Goal: Transaction & Acquisition: Purchase product/service

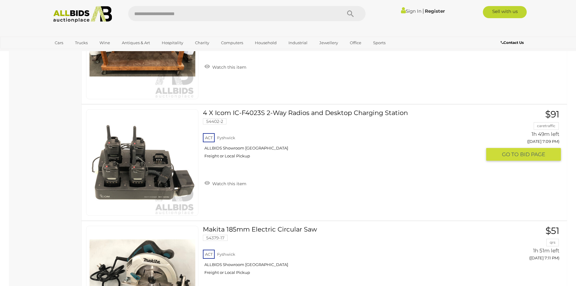
scroll to position [1270, 0]
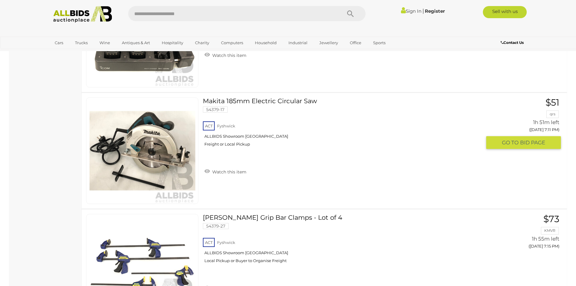
click at [160, 145] on link at bounding box center [142, 150] width 112 height 106
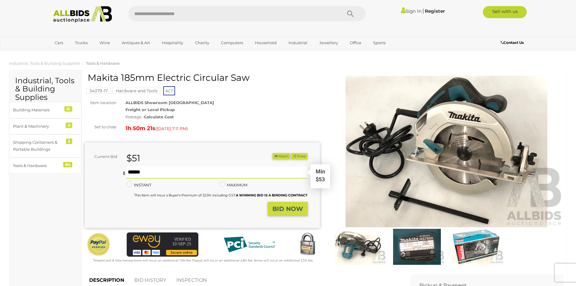
click at [155, 172] on input "text" at bounding box center [216, 172] width 181 height 12
type input "**"
click at [286, 210] on strong "BID NOW" at bounding box center [287, 208] width 31 height 7
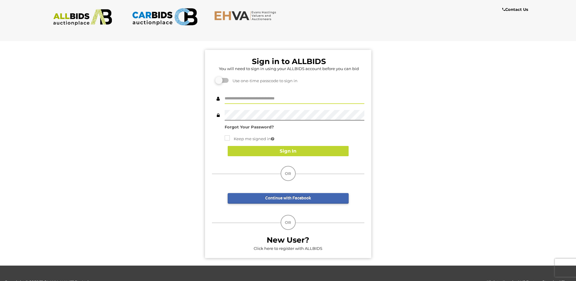
click at [245, 98] on input "text" at bounding box center [295, 98] width 140 height 11
type input "**********"
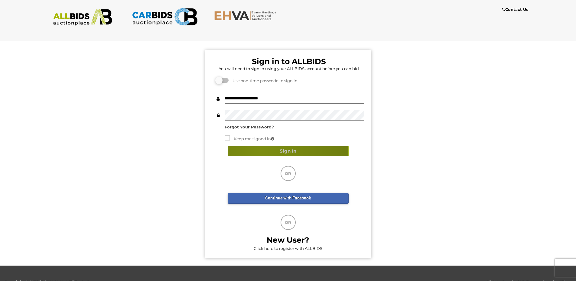
click at [261, 151] on button "Sign In" at bounding box center [288, 151] width 121 height 11
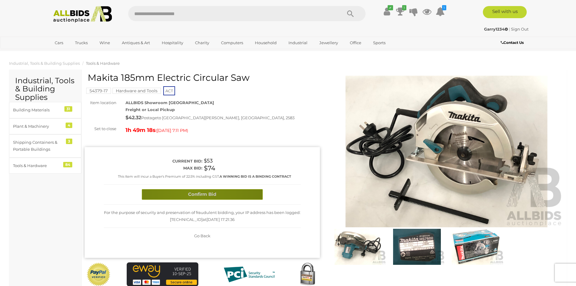
click at [194, 196] on button "Confirm Bid" at bounding box center [202, 194] width 121 height 11
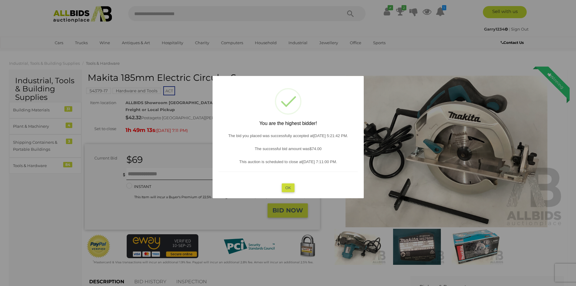
click at [288, 188] on button "OK" at bounding box center [287, 187] width 13 height 9
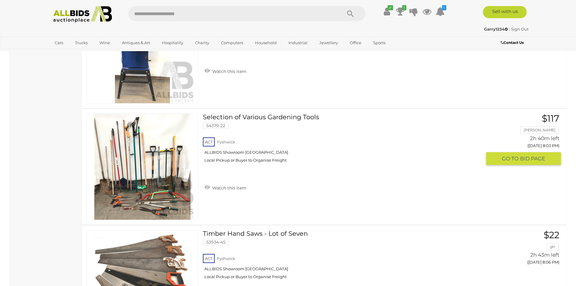
scroll to position [3236, 0]
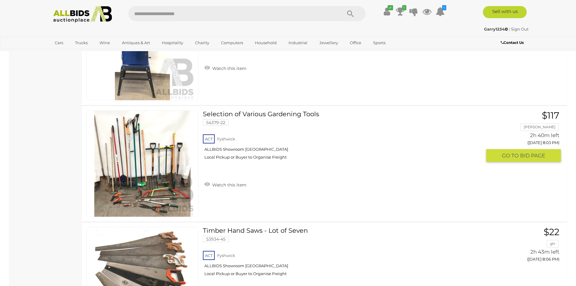
click at [128, 173] on img at bounding box center [142, 164] width 106 height 106
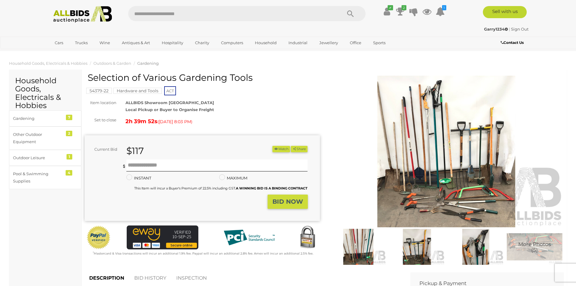
click at [409, 248] on img at bounding box center [417, 247] width 56 height 36
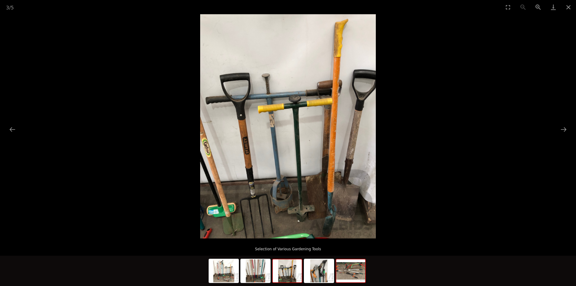
click at [362, 274] on img at bounding box center [350, 270] width 29 height 23
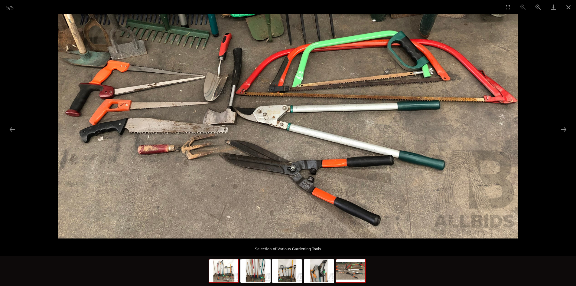
click at [223, 273] on img at bounding box center [223, 270] width 29 height 23
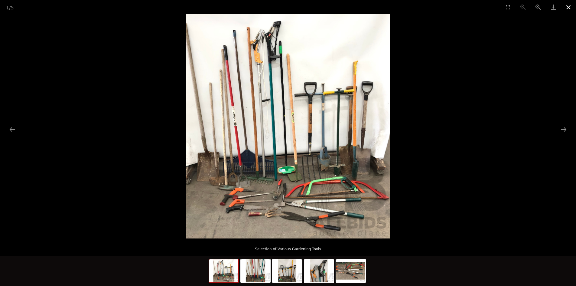
click at [568, 5] on button "Close gallery" at bounding box center [568, 7] width 15 height 14
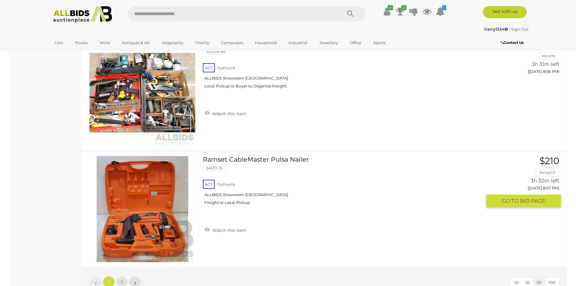
scroll to position [5729, 0]
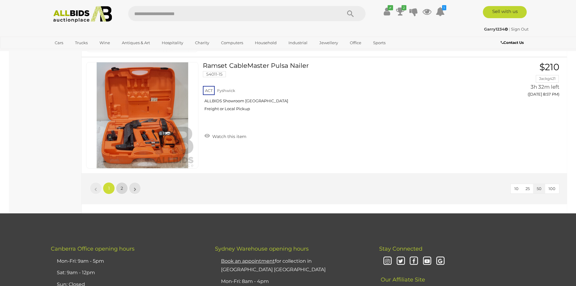
click at [123, 187] on link "2" at bounding box center [122, 188] width 12 height 12
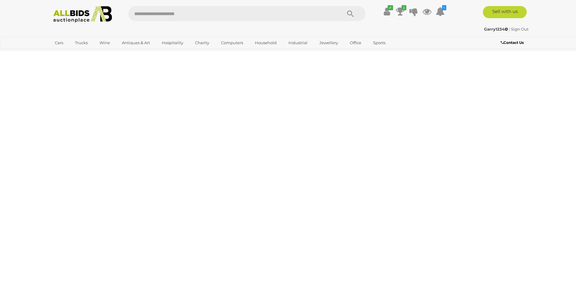
scroll to position [21, 0]
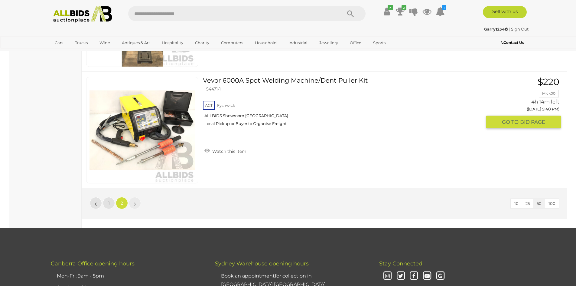
scroll to position [1412, 0]
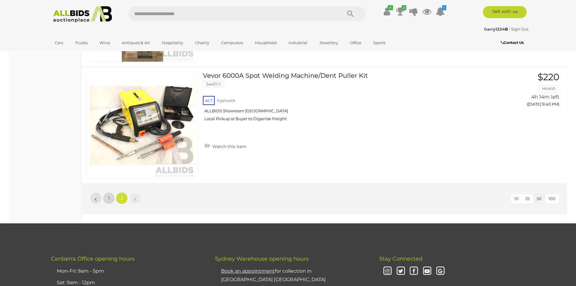
click at [108, 199] on link "1" at bounding box center [109, 198] width 12 height 12
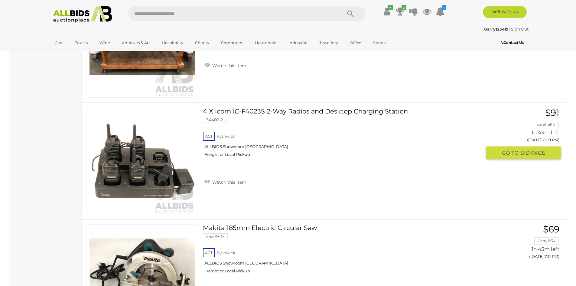
scroll to position [1153, 0]
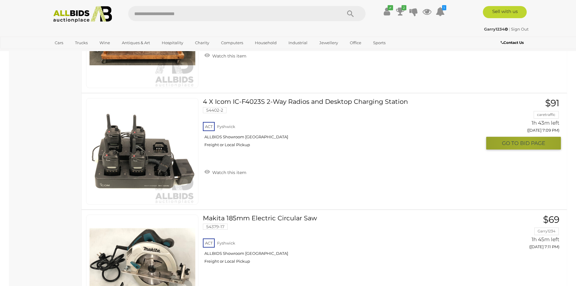
click at [526, 143] on span "BID PAGE" at bounding box center [532, 143] width 25 height 7
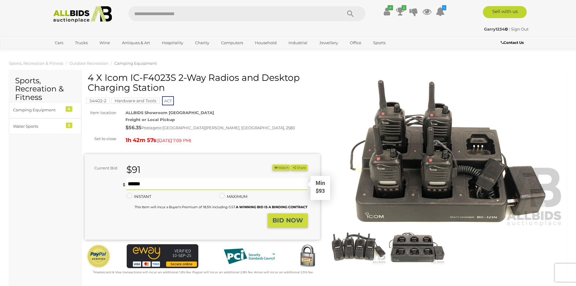
click at [157, 184] on input "text" at bounding box center [216, 184] width 181 height 12
type input "***"
click at [289, 219] on strong "BID NOW" at bounding box center [287, 219] width 31 height 7
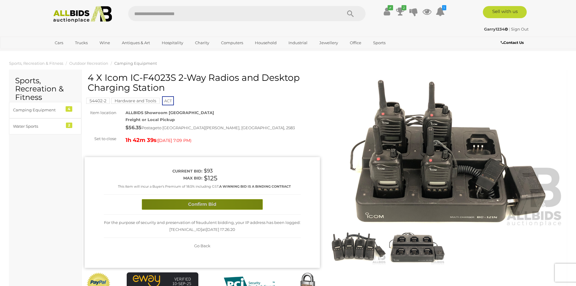
click at [211, 208] on button "Confirm Bid" at bounding box center [202, 204] width 121 height 11
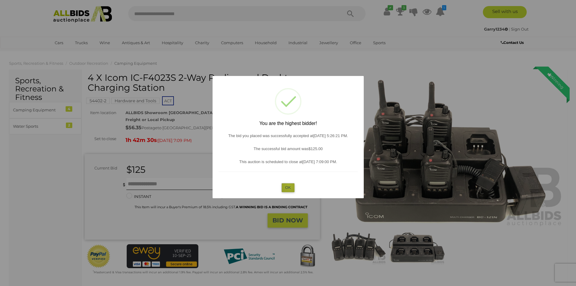
click at [289, 186] on button "OK" at bounding box center [287, 187] width 13 height 9
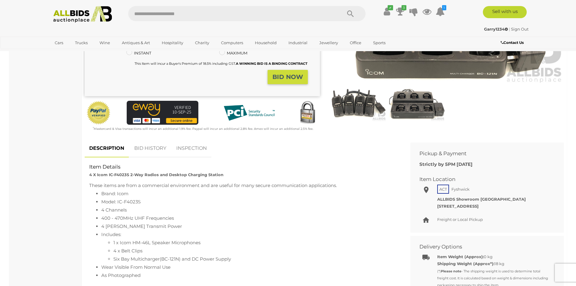
scroll to position [151, 0]
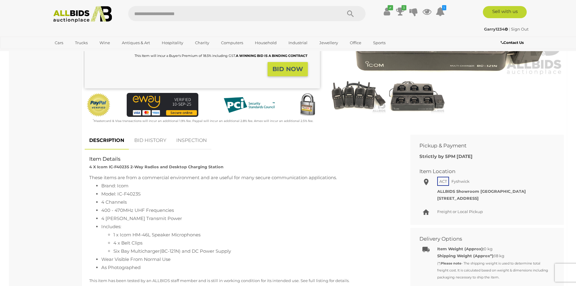
click at [154, 141] on link "BID HISTORY" at bounding box center [150, 141] width 41 height 18
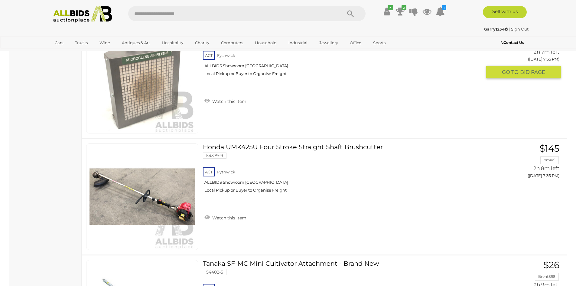
scroll to position [2303, 0]
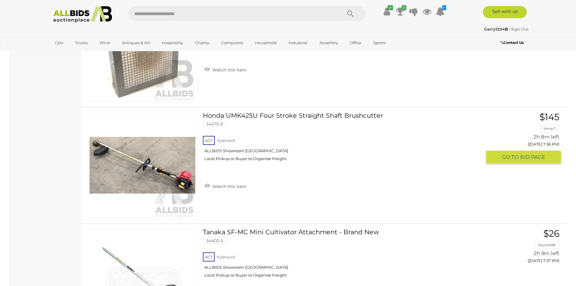
click at [165, 158] on link at bounding box center [142, 165] width 112 height 106
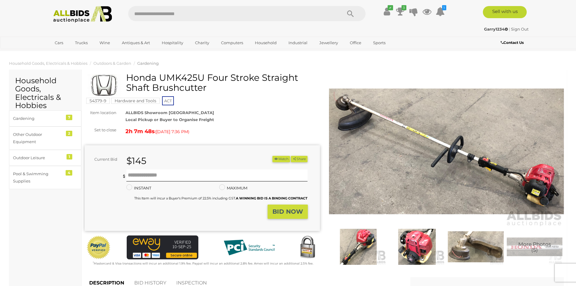
click at [415, 249] on img at bounding box center [417, 247] width 56 height 36
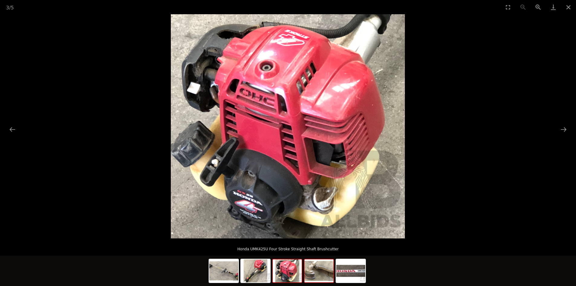
click at [323, 273] on img at bounding box center [318, 270] width 29 height 23
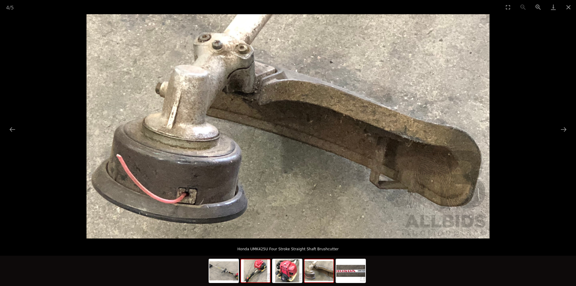
click at [260, 272] on img at bounding box center [255, 270] width 29 height 23
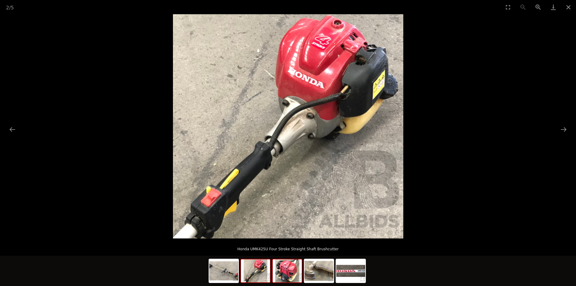
click at [287, 279] on img at bounding box center [287, 270] width 29 height 23
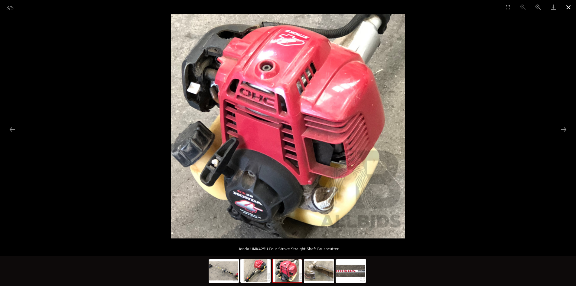
click at [568, 7] on button "Close gallery" at bounding box center [568, 7] width 15 height 14
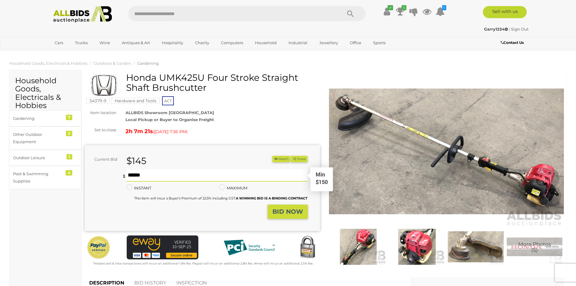
click at [140, 175] on input "text" at bounding box center [216, 175] width 181 height 12
type input "***"
click at [277, 210] on strong "BID NOW" at bounding box center [287, 211] width 31 height 7
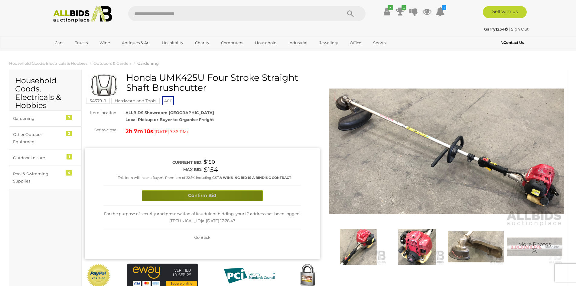
click at [193, 192] on button "Confirm Bid" at bounding box center [202, 195] width 121 height 11
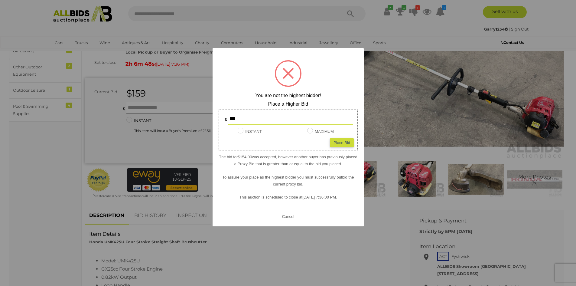
scroll to position [60, 0]
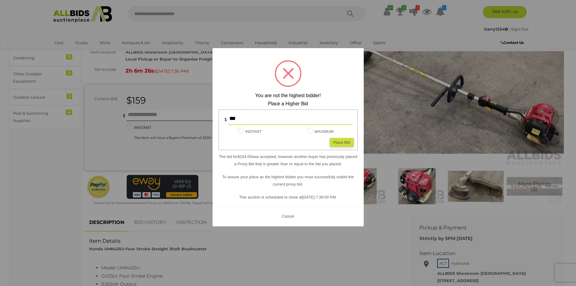
click at [239, 118] on input "***" at bounding box center [290, 119] width 125 height 12
type input "*"
type input "***"
click at [340, 140] on div "Place Bid" at bounding box center [342, 142] width 24 height 9
type input "***"
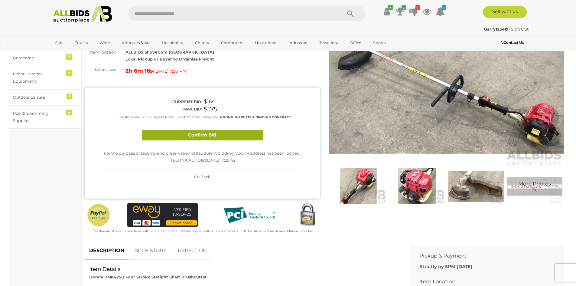
click at [235, 136] on button "Confirm Bid" at bounding box center [202, 135] width 121 height 11
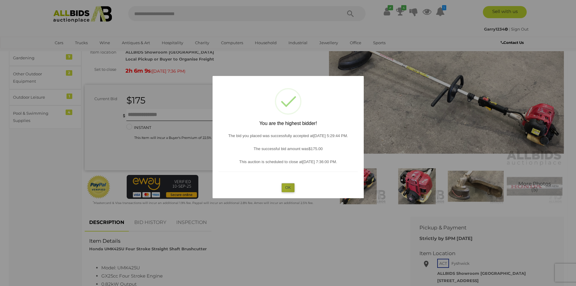
click at [286, 187] on button "OK" at bounding box center [287, 187] width 13 height 9
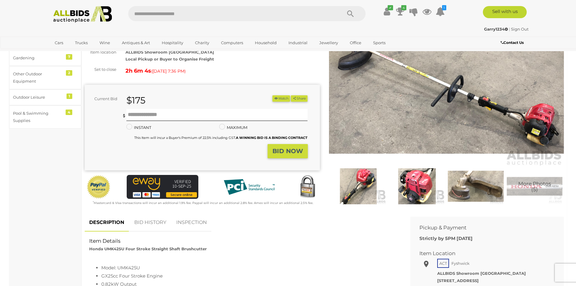
click at [150, 219] on link "BID HISTORY" at bounding box center [150, 222] width 41 height 18
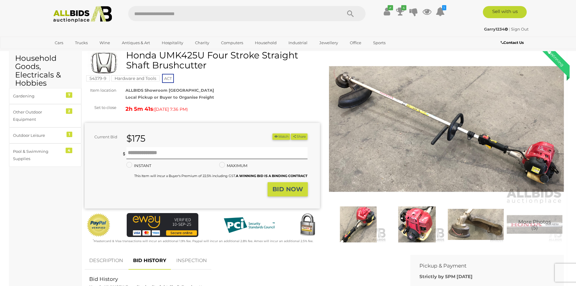
scroll to position [0, 0]
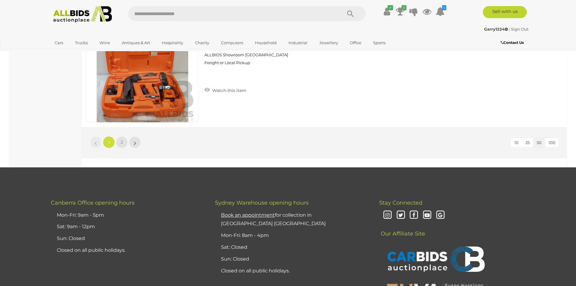
scroll to position [5856, 0]
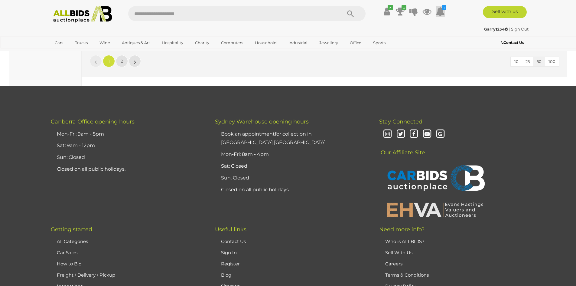
click at [438, 11] on icon at bounding box center [440, 11] width 9 height 11
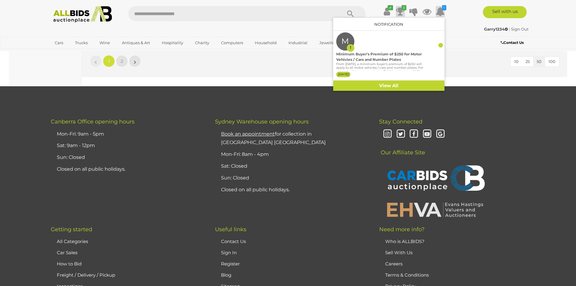
click at [398, 10] on icon at bounding box center [400, 11] width 8 height 11
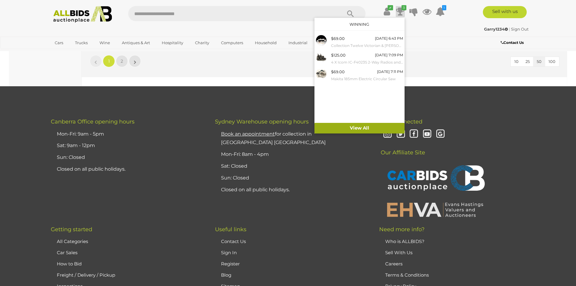
click at [354, 127] on link "View All" at bounding box center [359, 128] width 90 height 11
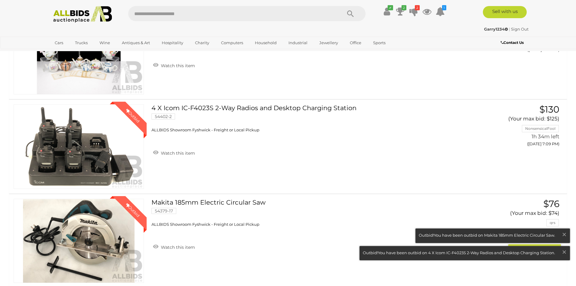
scroll to position [121, 0]
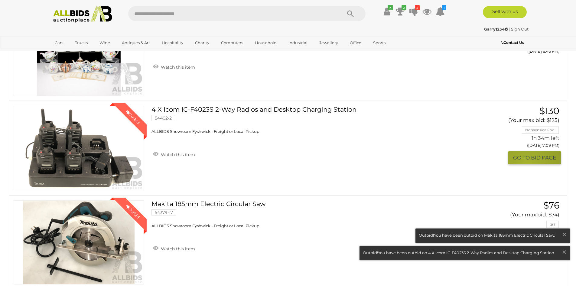
click at [526, 161] on button "GO TO BID PAGE" at bounding box center [534, 157] width 53 height 13
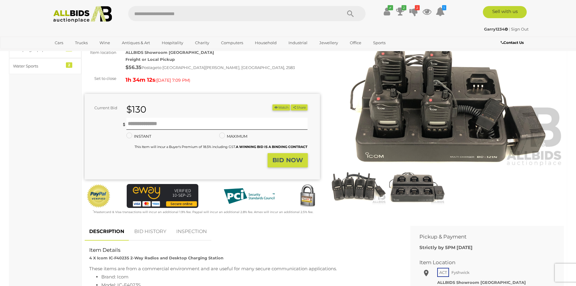
scroll to position [91, 0]
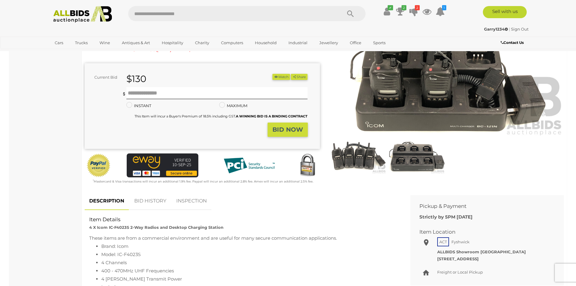
click at [153, 199] on link "BID HISTORY" at bounding box center [150, 201] width 41 height 18
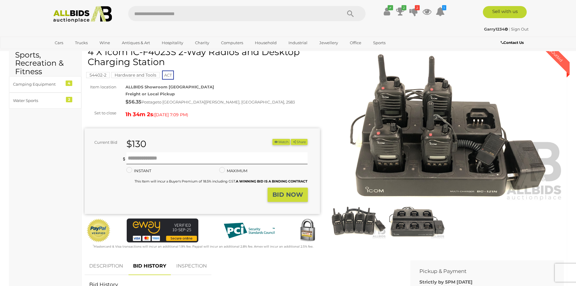
scroll to position [0, 0]
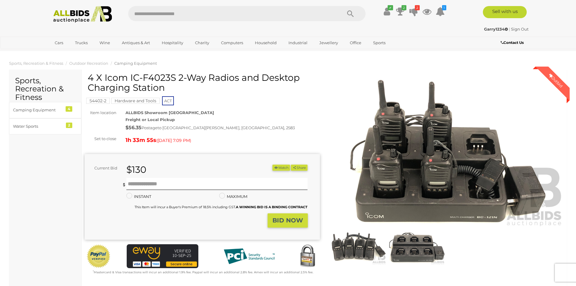
click at [285, 218] on strong "BID NOW" at bounding box center [287, 219] width 31 height 7
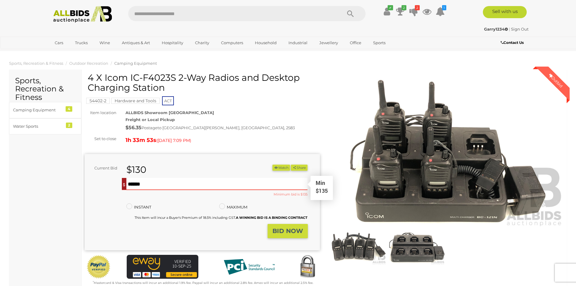
click at [141, 184] on input "text" at bounding box center [216, 184] width 181 height 12
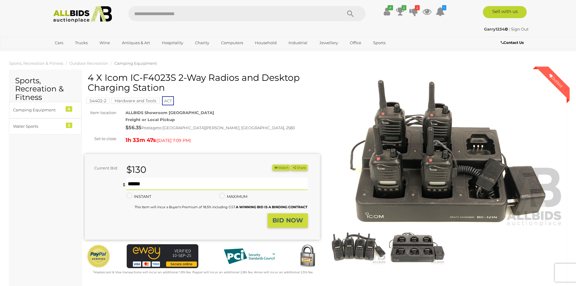
type input "***"
click at [287, 220] on strong "BID NOW" at bounding box center [287, 219] width 31 height 7
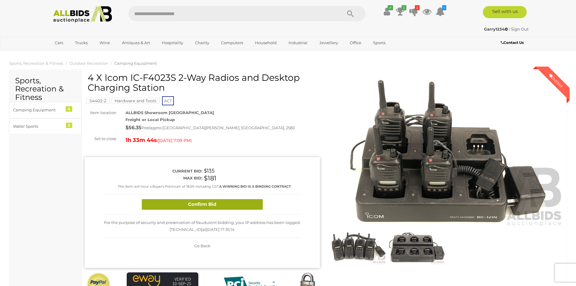
click at [195, 203] on button "Confirm Bid" at bounding box center [202, 204] width 121 height 11
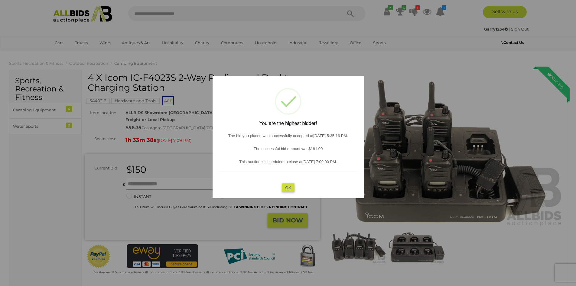
click at [286, 185] on button "OK" at bounding box center [287, 187] width 13 height 9
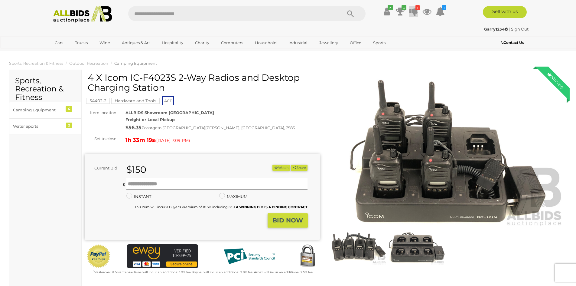
click at [414, 11] on icon at bounding box center [413, 11] width 8 height 11
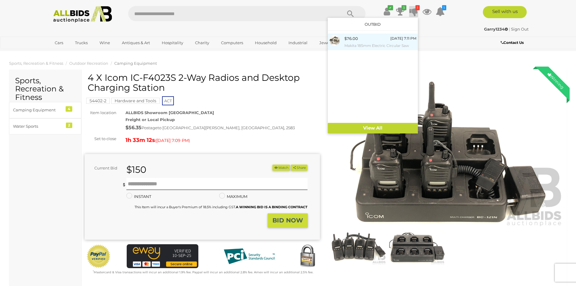
click at [359, 41] on div "$76.00 Today 7:11 PM Makita 185mm Electric Circular Saw" at bounding box center [380, 42] width 72 height 14
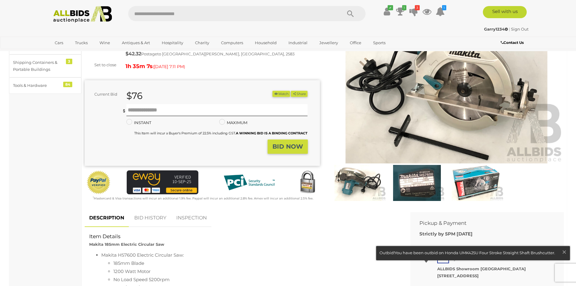
scroll to position [91, 0]
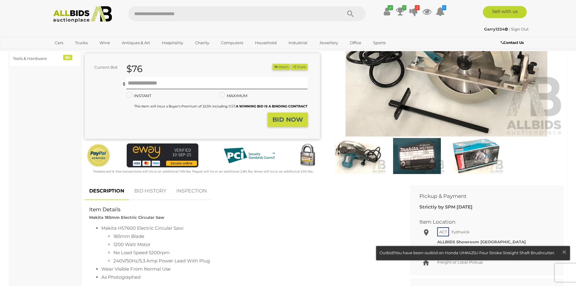
click at [153, 191] on link "BID HISTORY" at bounding box center [150, 191] width 41 height 18
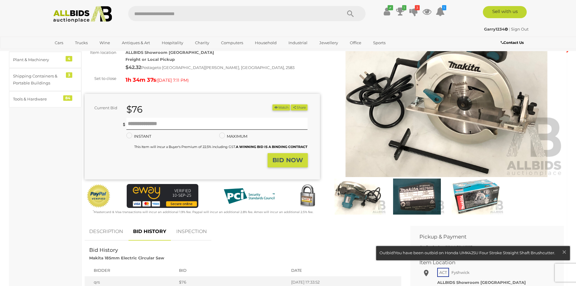
scroll to position [30, 0]
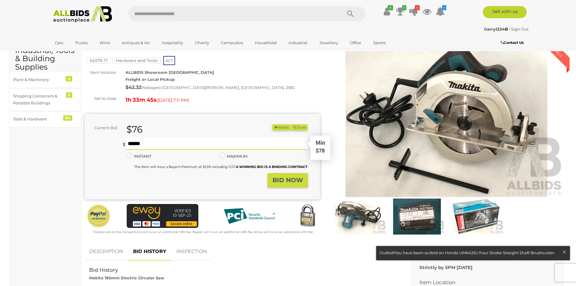
click at [141, 143] on input "text" at bounding box center [216, 144] width 181 height 12
type input "**"
click at [291, 180] on strong "BID NOW" at bounding box center [287, 179] width 31 height 7
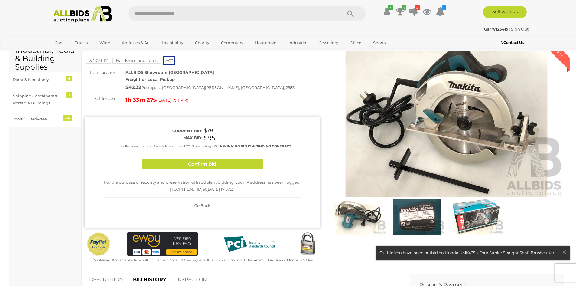
click at [218, 169] on div "Confirm Bid" at bounding box center [202, 164] width 197 height 20
click at [220, 167] on button "Confirm Bid" at bounding box center [202, 164] width 121 height 11
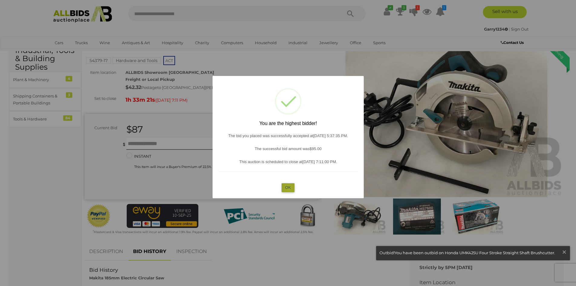
click at [289, 188] on button "OK" at bounding box center [287, 187] width 13 height 9
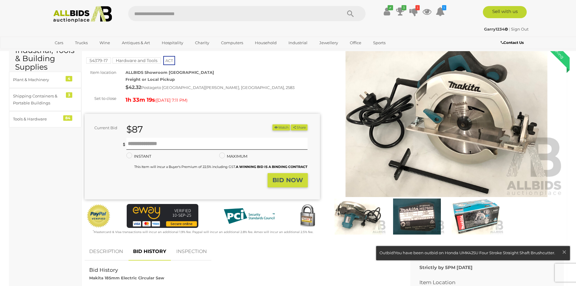
click at [145, 253] on link "BID HISTORY" at bounding box center [149, 251] width 42 height 18
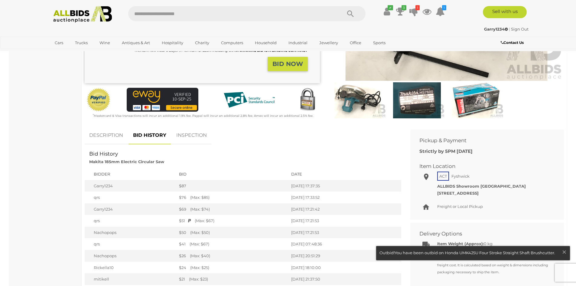
scroll to position [151, 0]
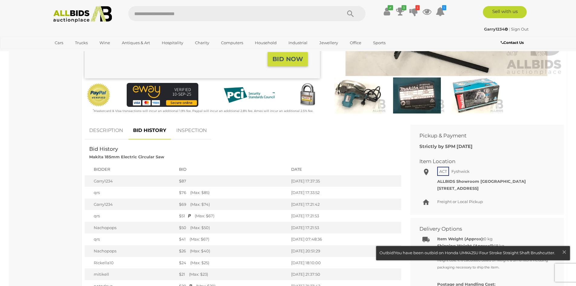
click at [413, 99] on img at bounding box center [417, 95] width 56 height 36
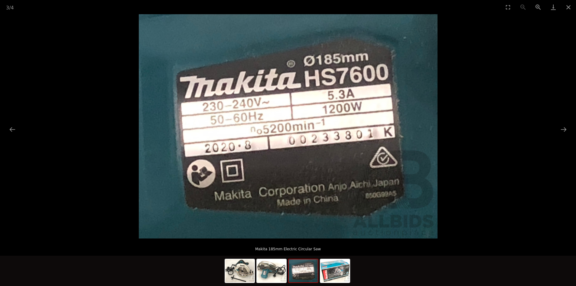
scroll to position [272, 0]
click at [345, 267] on img at bounding box center [334, 270] width 29 height 23
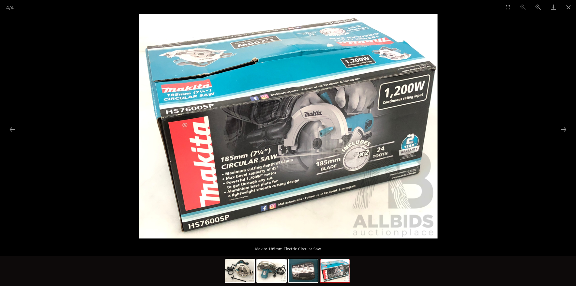
scroll to position [393, 0]
click at [567, 6] on button "Close gallery" at bounding box center [568, 7] width 15 height 14
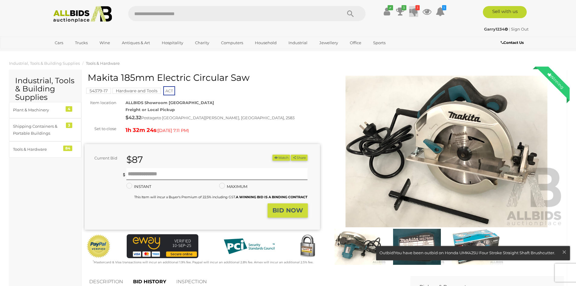
click at [415, 10] on icon "1" at bounding box center [417, 7] width 4 height 5
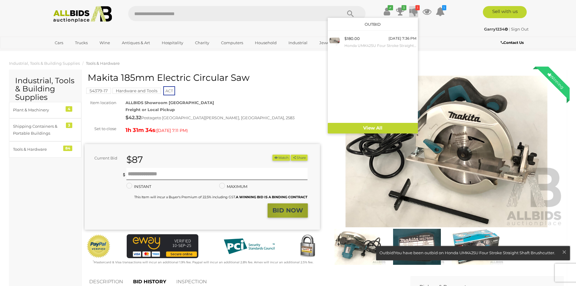
click at [286, 214] on strong "BID NOW" at bounding box center [287, 210] width 31 height 7
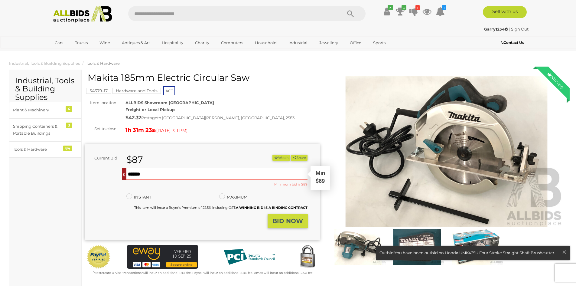
click at [131, 174] on input "text" at bounding box center [216, 174] width 181 height 12
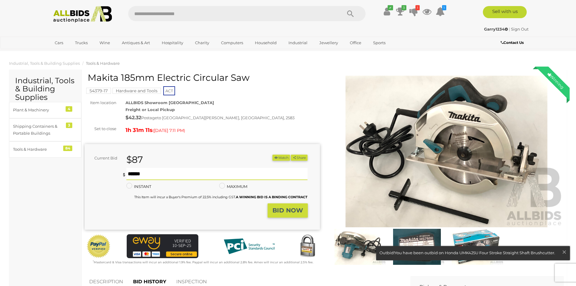
type input "***"
click at [293, 212] on strong "BID NOW" at bounding box center [287, 210] width 31 height 7
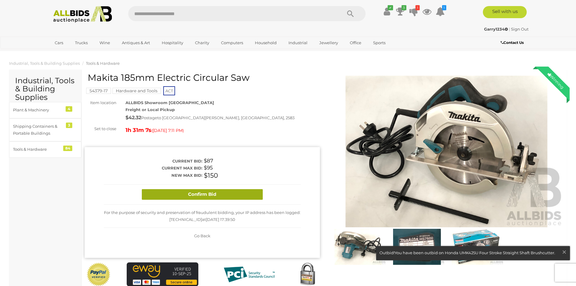
click at [207, 194] on button "Confirm Bid" at bounding box center [202, 194] width 121 height 11
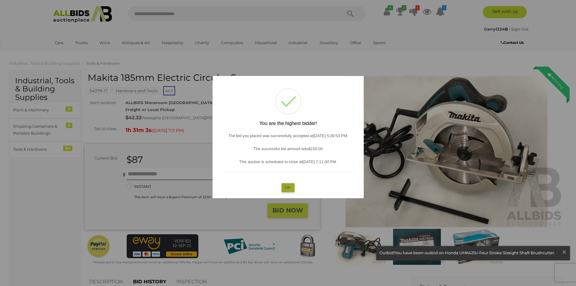
click at [289, 188] on button "OK" at bounding box center [287, 187] width 13 height 9
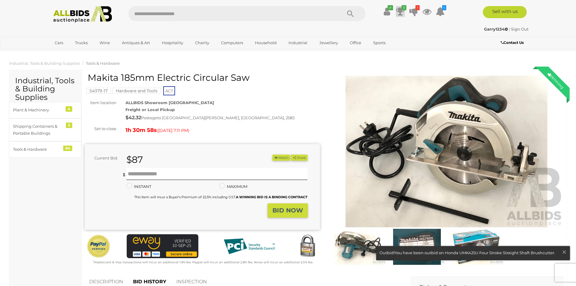
click at [398, 11] on icon at bounding box center [400, 11] width 8 height 11
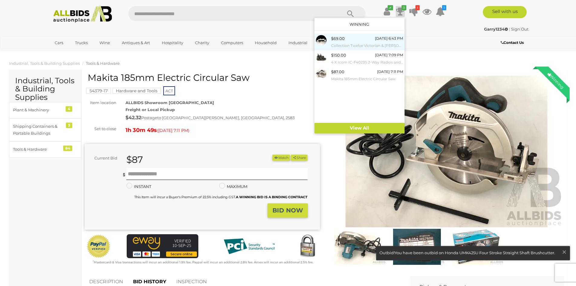
click at [350, 39] on div "$69.00 Today 6:43 PM Collection Twelve Victorian & Albert Museum Porcelain Teap…" at bounding box center [367, 42] width 72 height 14
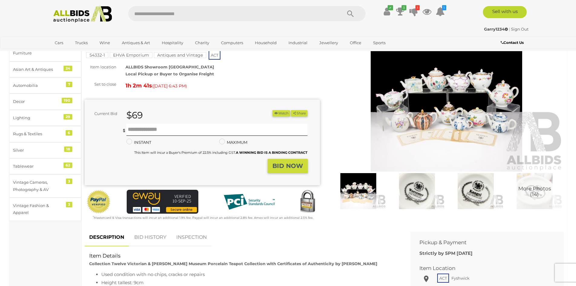
scroll to position [60, 0]
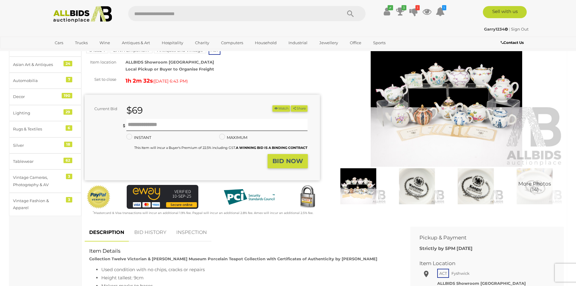
click at [156, 233] on link "BID HISTORY" at bounding box center [150, 232] width 41 height 18
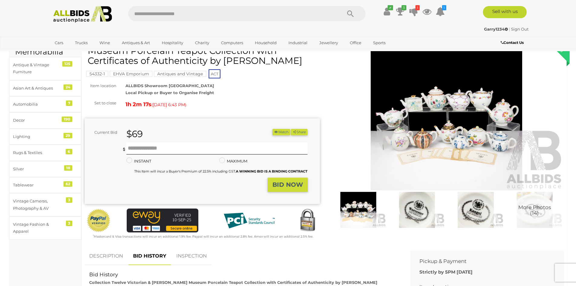
scroll to position [30, 0]
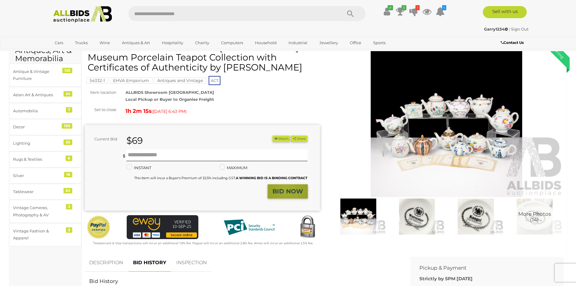
click at [286, 189] on strong "BID NOW" at bounding box center [287, 190] width 31 height 7
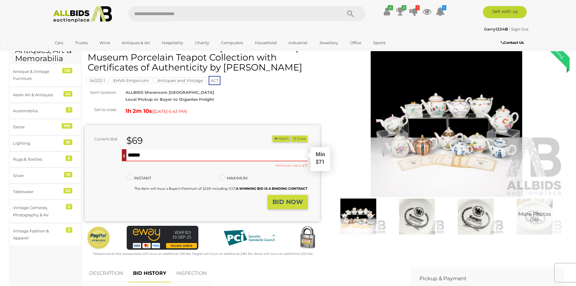
click at [134, 155] on input "text" at bounding box center [216, 155] width 181 height 12
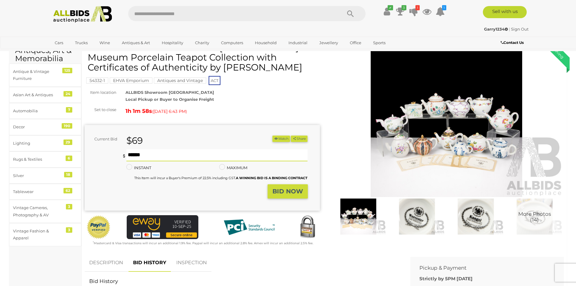
type input "***"
click at [284, 193] on strong "BID NOW" at bounding box center [287, 190] width 31 height 7
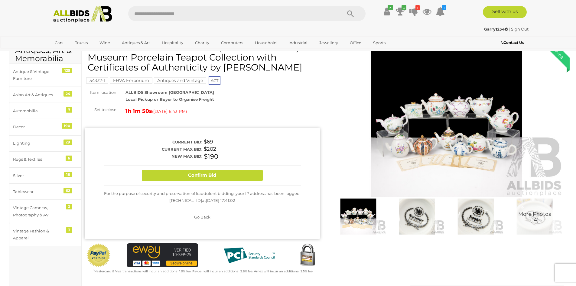
click at [200, 216] on span "Go Back" at bounding box center [202, 216] width 16 height 5
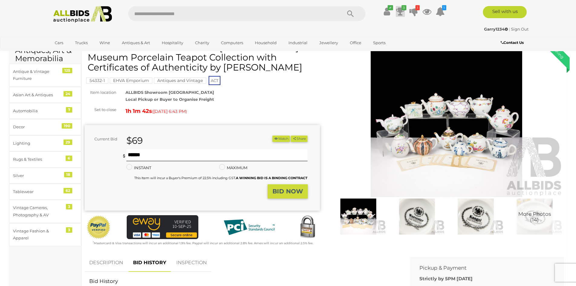
click at [399, 11] on icon at bounding box center [400, 11] width 8 height 11
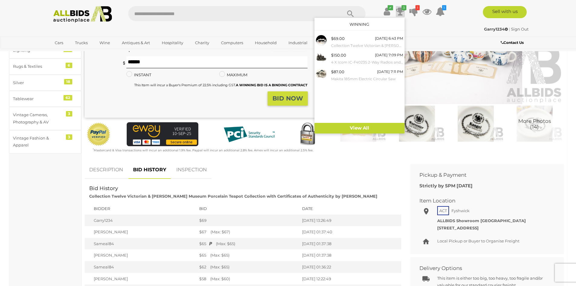
scroll to position [121, 0]
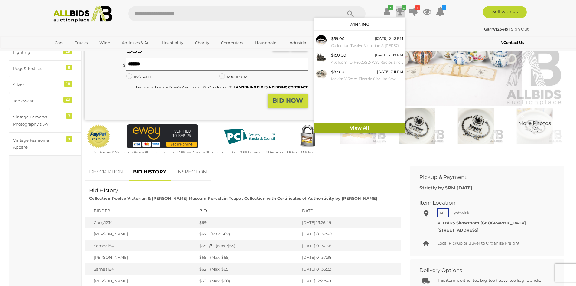
click at [363, 129] on link "View All" at bounding box center [359, 128] width 90 height 11
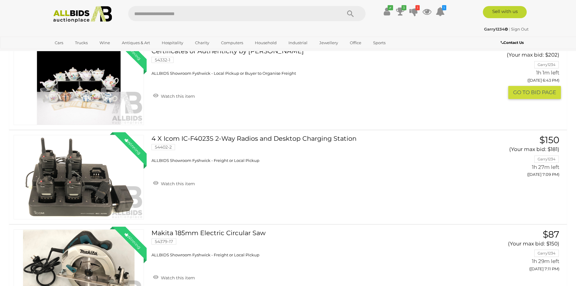
scroll to position [121, 0]
